Goal: Transaction & Acquisition: Download file/media

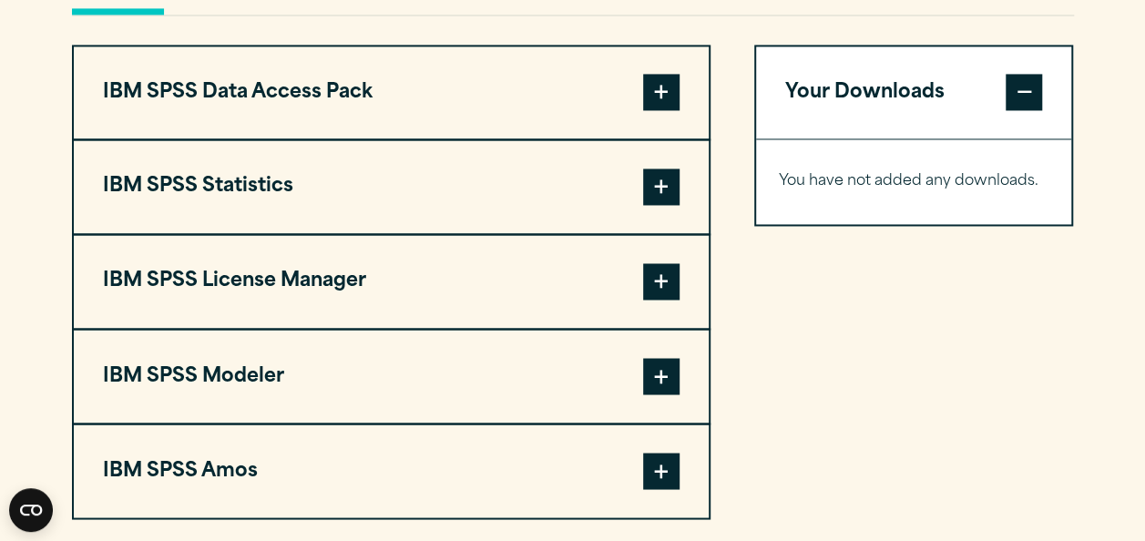
scroll to position [1411, 0]
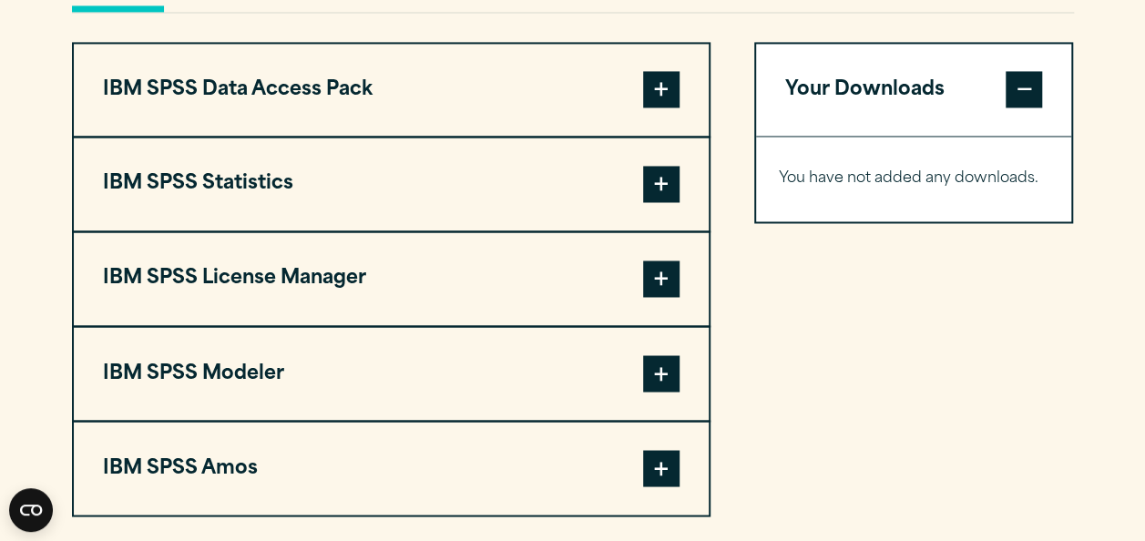
click at [666, 202] on span at bounding box center [661, 184] width 36 height 36
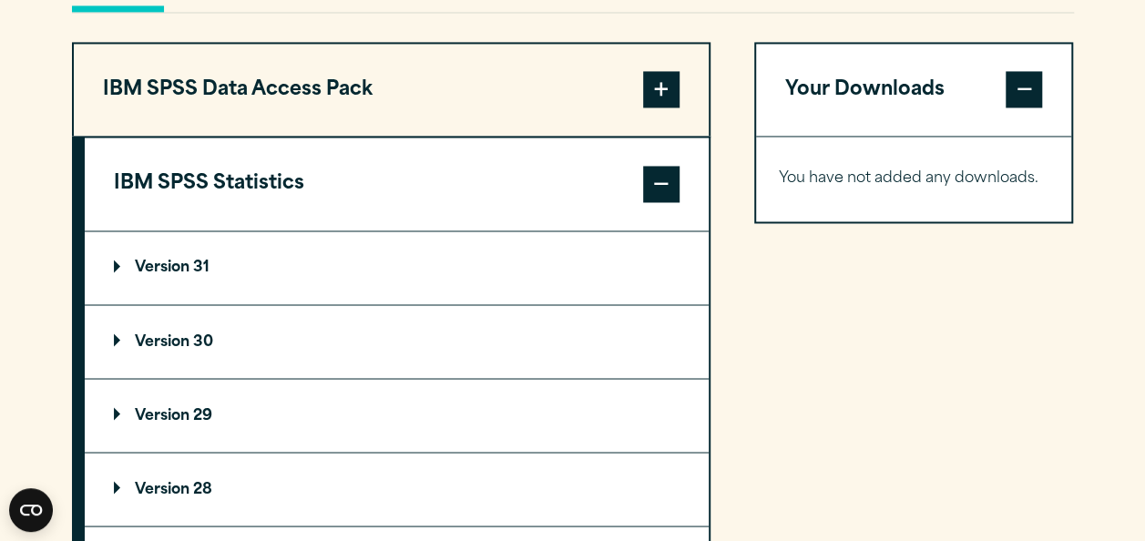
click at [199, 349] on p "Version 30" at bounding box center [163, 341] width 99 height 15
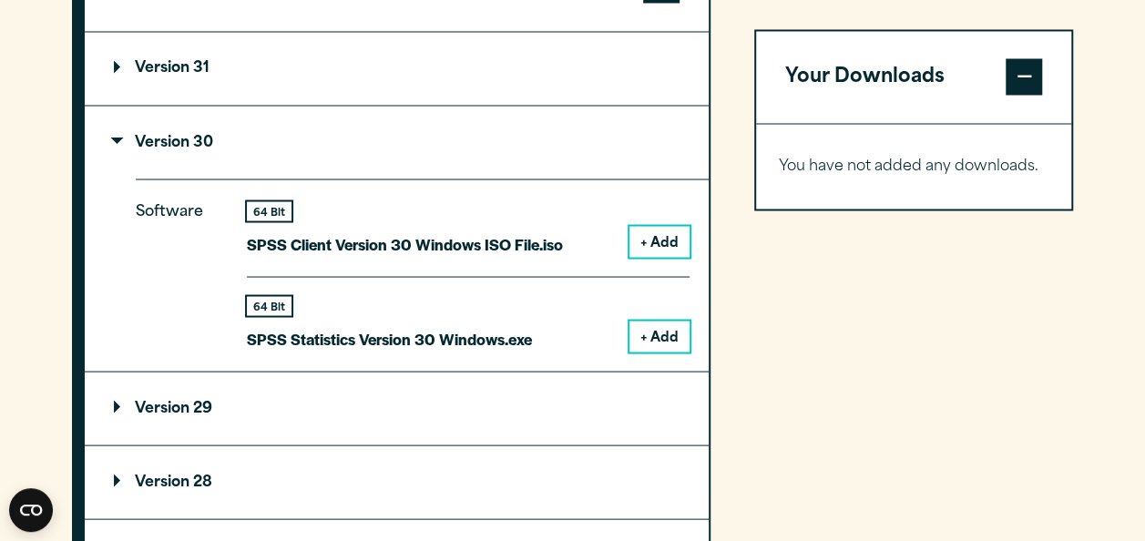
scroll to position [1619, 0]
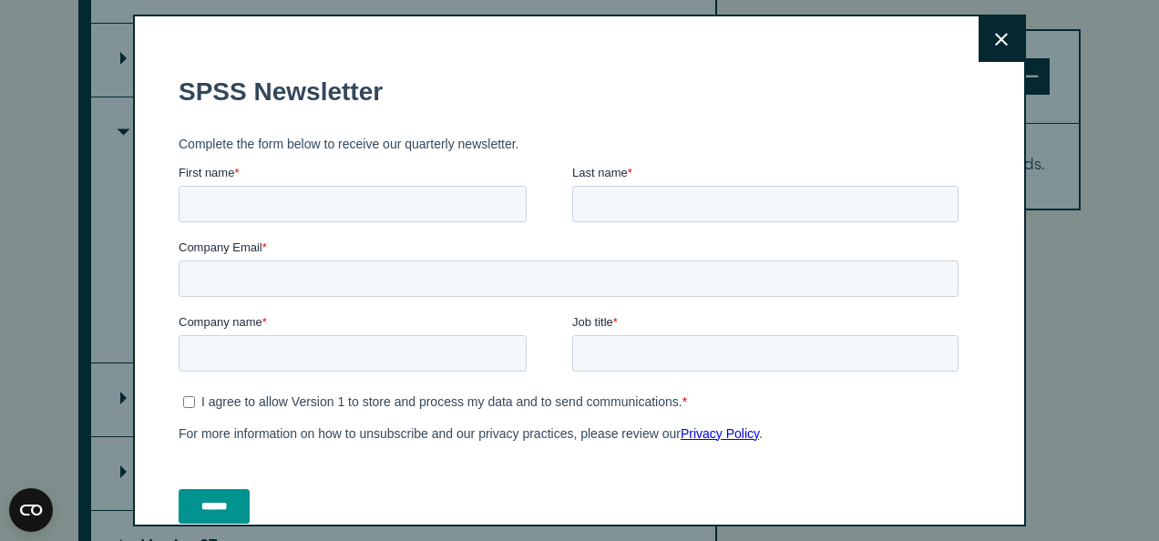
click at [978, 33] on button "Close" at bounding box center [1001, 39] width 46 height 46
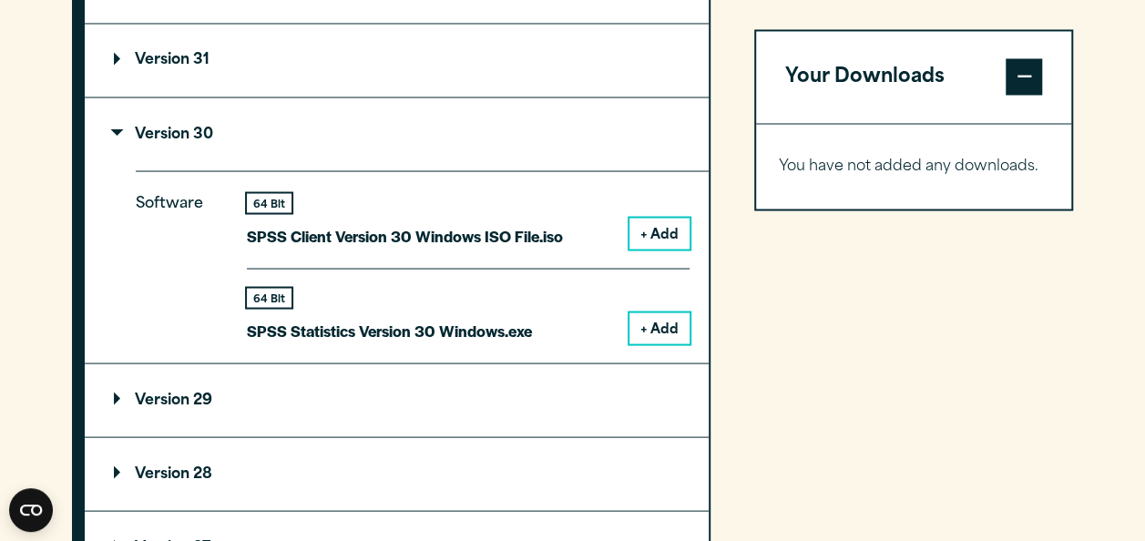
click at [673, 343] on button "+ Add" at bounding box center [659, 327] width 60 height 31
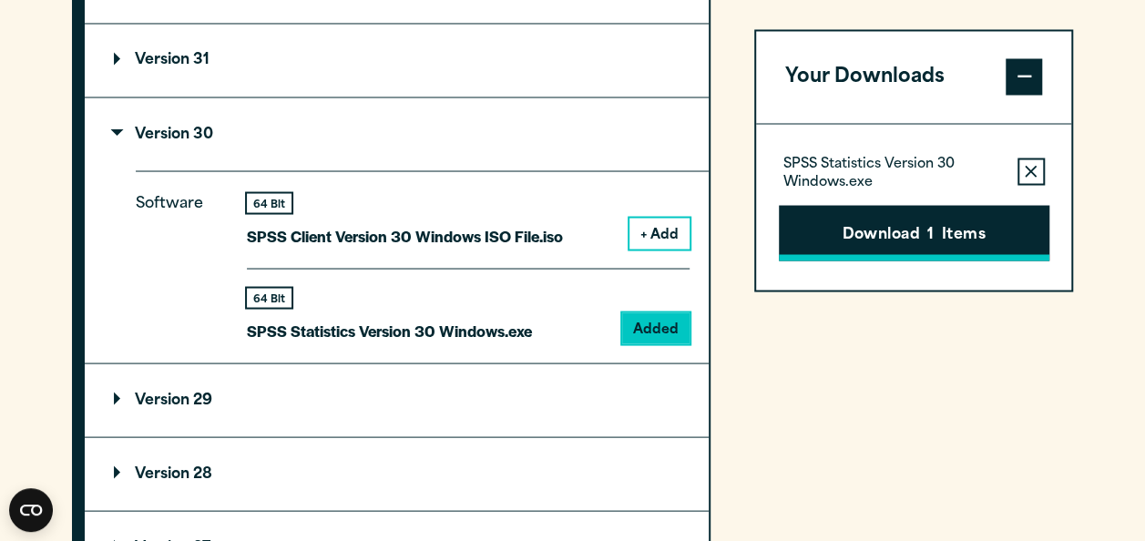
click at [898, 244] on button "Download 1 Items" at bounding box center [914, 233] width 271 height 56
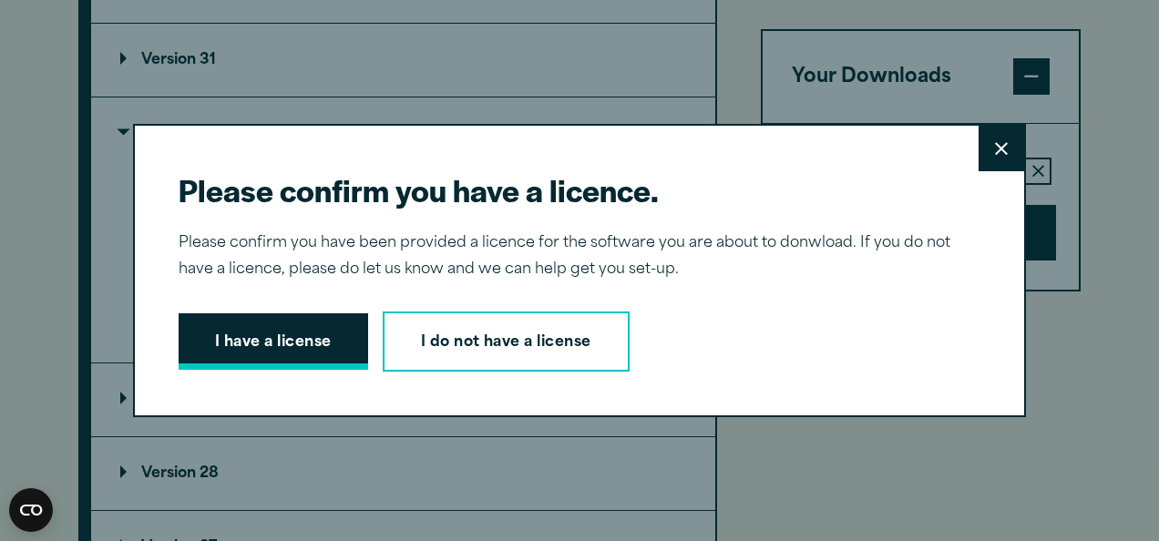
click at [300, 355] on button "I have a license" at bounding box center [273, 341] width 189 height 56
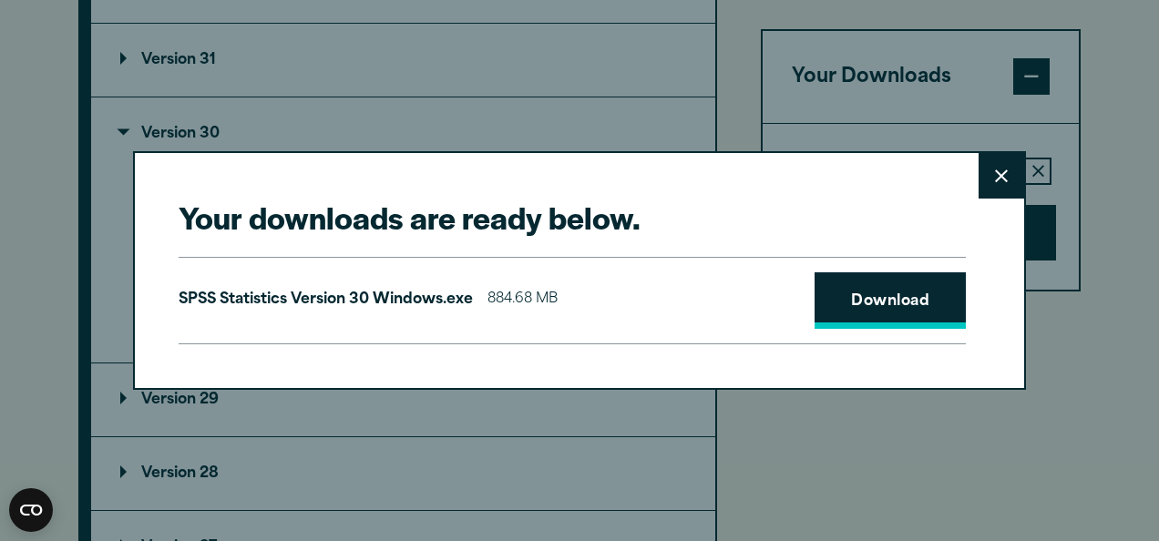
click at [881, 301] on link "Download" at bounding box center [889, 300] width 151 height 56
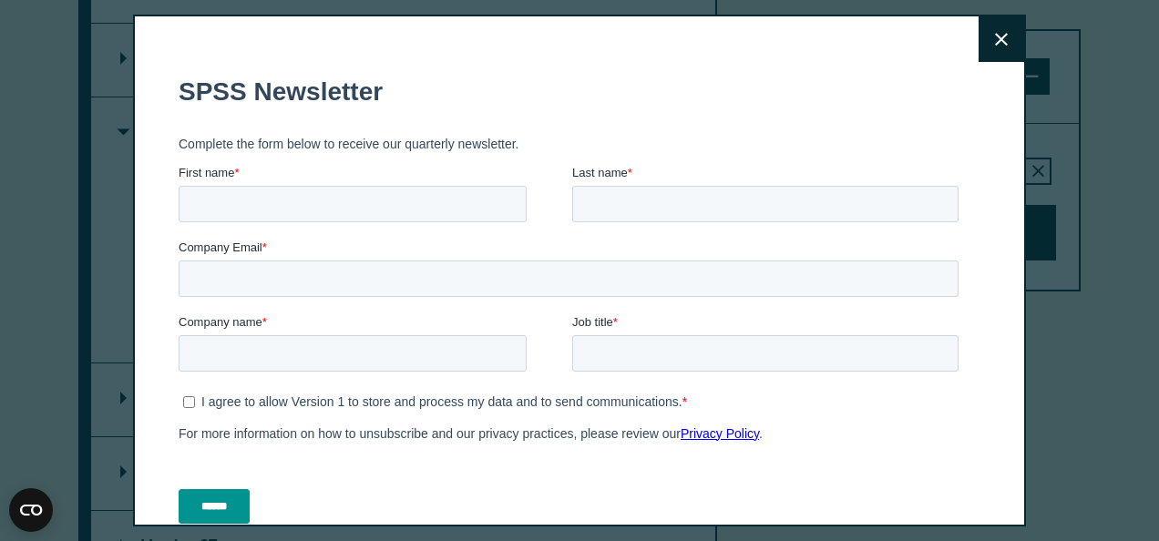
click at [547, 58] on div "Close" at bounding box center [579, 271] width 893 height 512
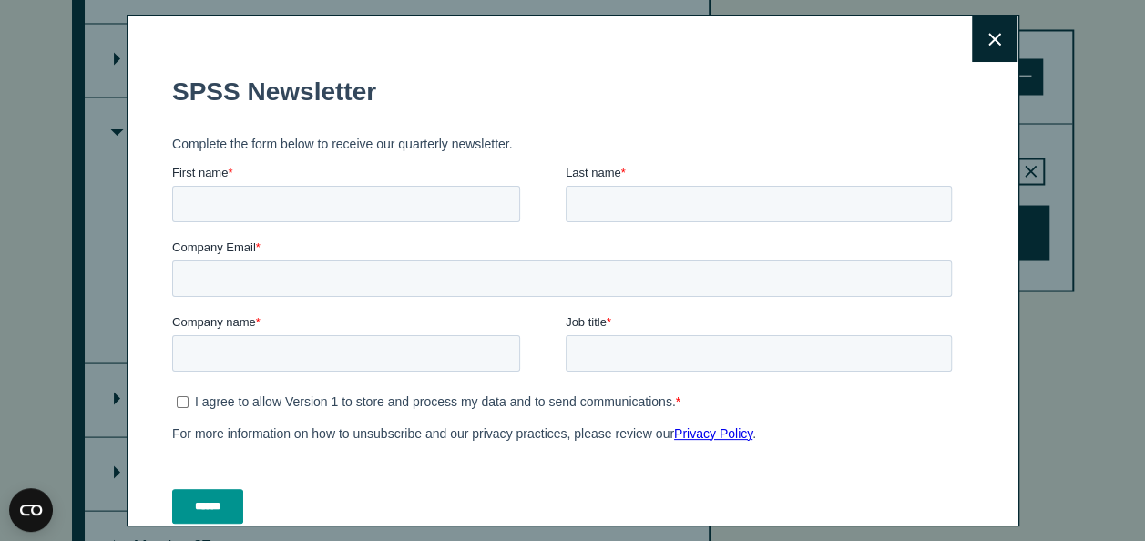
click at [972, 49] on button "Close" at bounding box center [995, 39] width 46 height 46
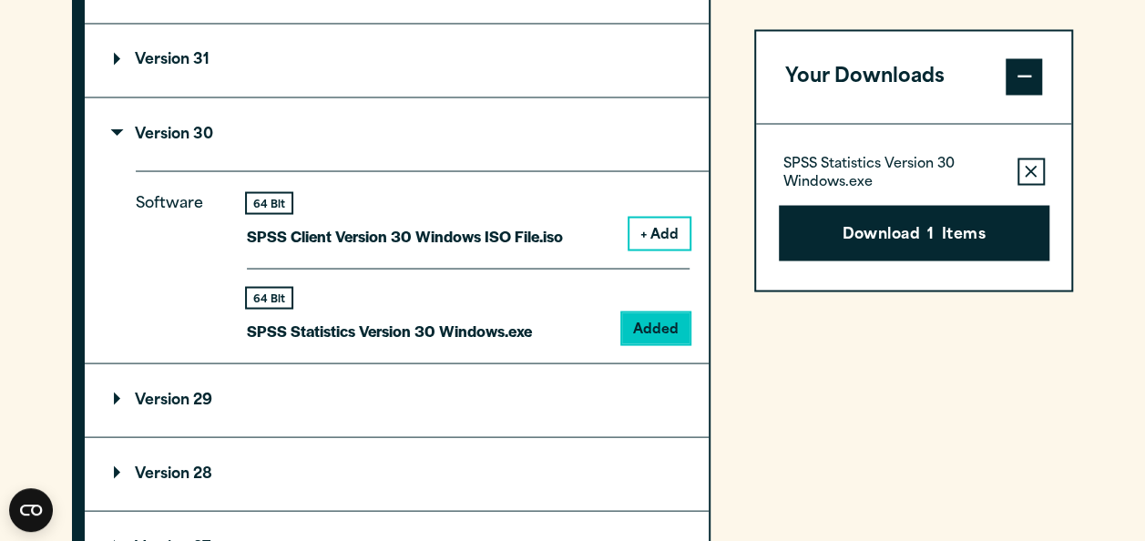
click at [1120, 82] on section "Select your software downloads Use the table below to find and navigate to your…" at bounding box center [572, 248] width 1145 height 1507
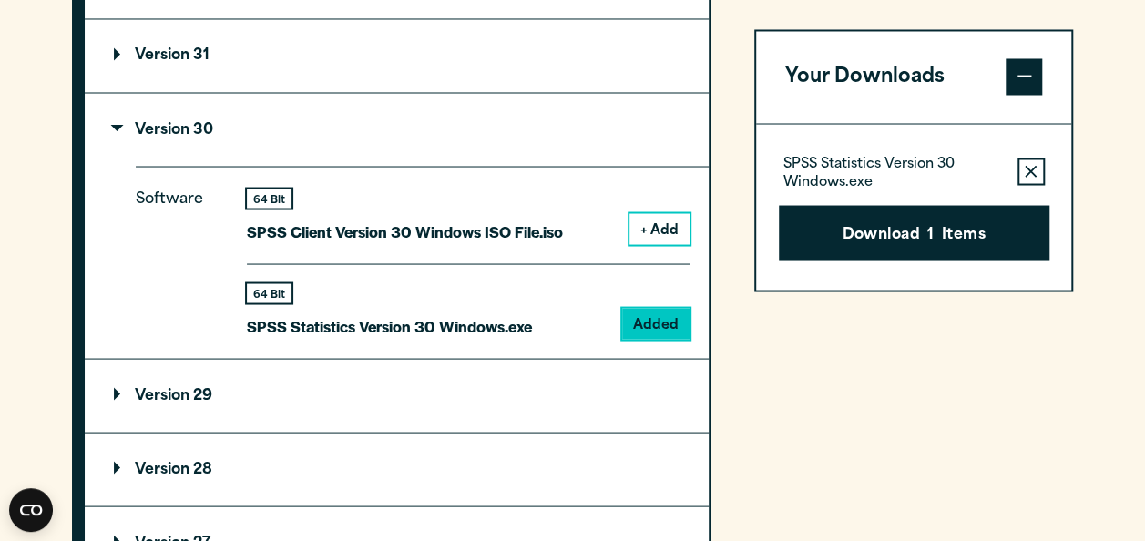
drag, startPoint x: 670, startPoint y: 423, endPoint x: 688, endPoint y: 361, distance: 64.3
click at [670, 423] on summary "Version 29" at bounding box center [397, 395] width 624 height 73
